Goal: Information Seeking & Learning: Learn about a topic

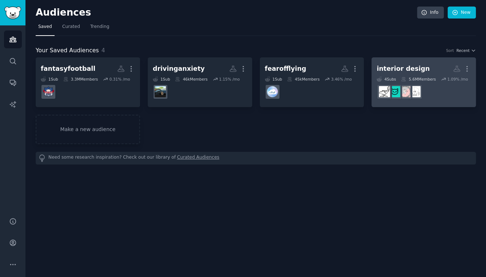
click at [406, 68] on div "interior design" at bounding box center [402, 68] width 53 height 9
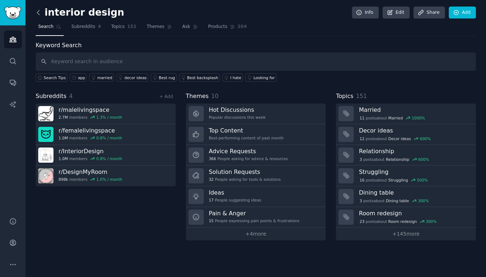
click at [41, 11] on icon at bounding box center [39, 13] width 8 height 8
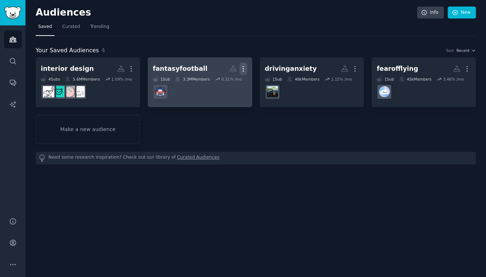
click at [243, 67] on icon "button" at bounding box center [242, 69] width 1 height 5
click at [224, 73] on p "View" at bounding box center [221, 72] width 12 height 8
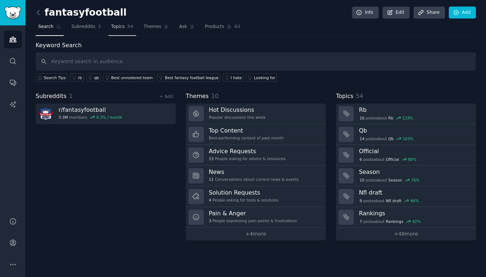
click at [125, 27] on link "Topics 54" at bounding box center [121, 28] width 27 height 15
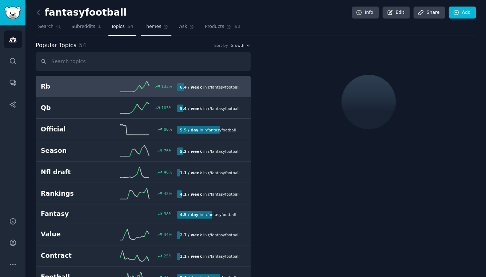
click at [153, 29] on span "Themes" at bounding box center [153, 27] width 18 height 7
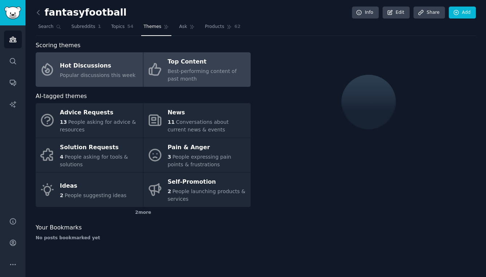
click at [199, 65] on div "Top Content" at bounding box center [207, 62] width 79 height 12
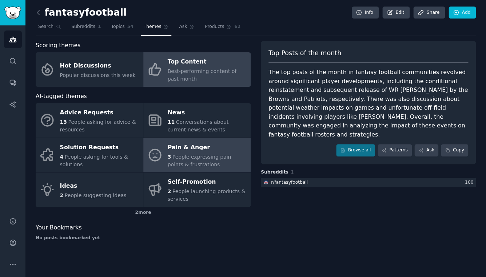
click at [194, 149] on div "Pain & Anger" at bounding box center [207, 148] width 79 height 12
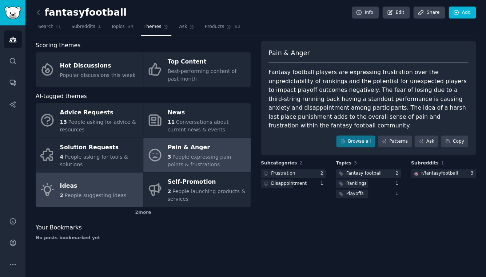
click at [111, 194] on span "People suggesting ideas" at bounding box center [96, 196] width 62 height 6
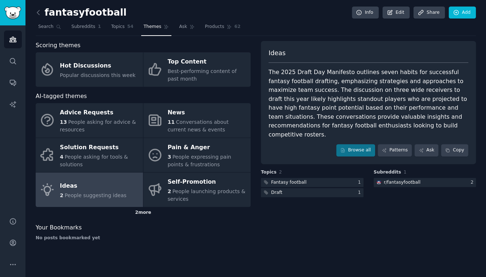
click at [144, 213] on div "2 more" at bounding box center [143, 213] width 215 height 12
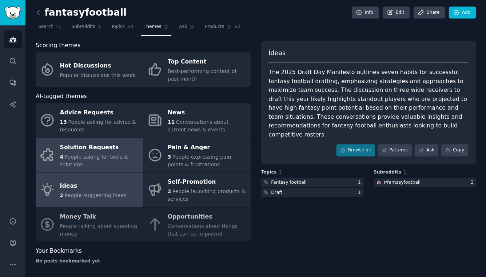
click at [109, 151] on div "Solution Requests" at bounding box center [99, 148] width 79 height 12
